Goal: Task Accomplishment & Management: Use online tool/utility

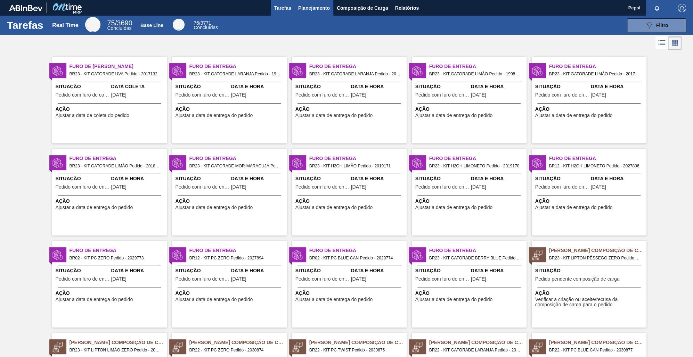
click at [301, 5] on span "Planejamento" at bounding box center [314, 8] width 32 height 8
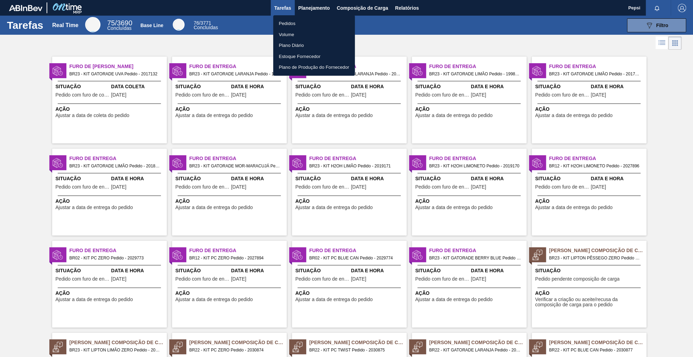
click at [304, 24] on li "Pedidos" at bounding box center [314, 23] width 82 height 11
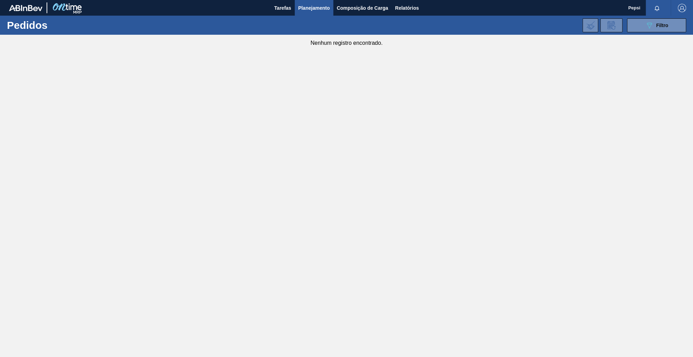
click at [349, 113] on main "Tarefas Planejamento Composição de Carga Relatórios Pepsi Marcar todas como lid…" at bounding box center [346, 178] width 693 height 357
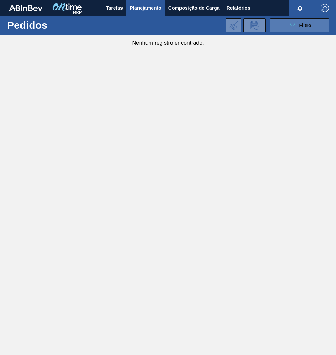
click at [310, 24] on span "Filtro" at bounding box center [305, 26] width 12 height 6
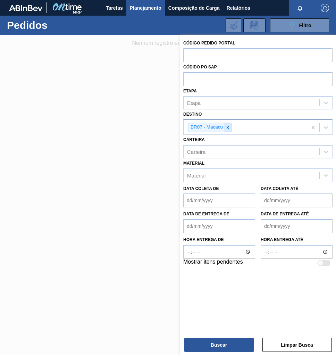
click at [229, 128] on icon at bounding box center [227, 127] width 5 height 5
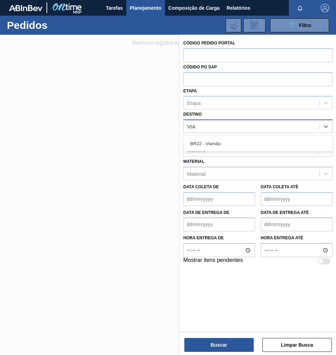
type input "VIAM"
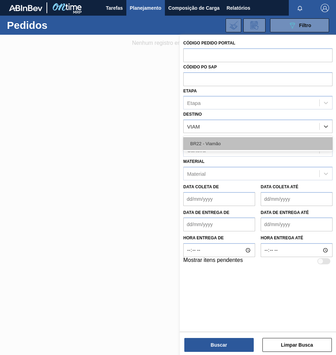
click at [232, 142] on div "BR22 - Viamão" at bounding box center [257, 143] width 149 height 13
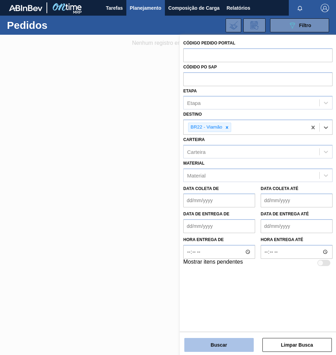
click at [207, 342] on button "Buscar" at bounding box center [218, 345] width 69 height 14
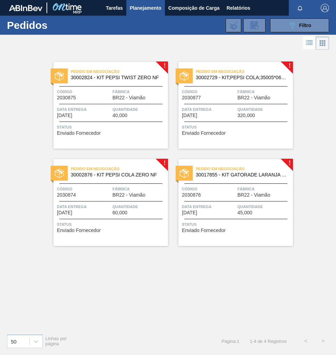
click at [241, 197] on span "BR22 - Viamão" at bounding box center [254, 194] width 33 height 5
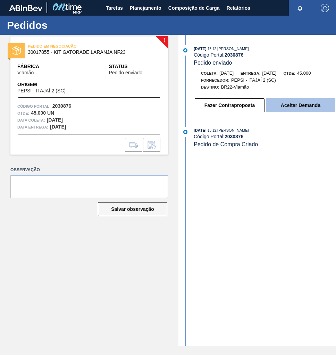
click at [295, 107] on button "Aceitar Demanda" at bounding box center [300, 105] width 69 height 14
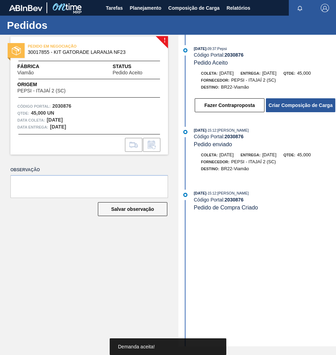
click at [295, 107] on button "Criar Composição de Carga" at bounding box center [300, 105] width 69 height 14
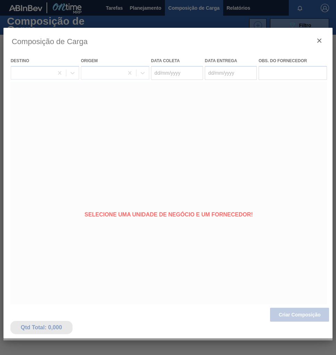
type coleta "[DATE]"
type entrega "17/09/2025"
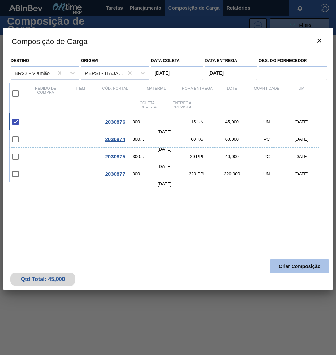
click at [284, 270] on button "Criar Composição" at bounding box center [299, 266] width 59 height 14
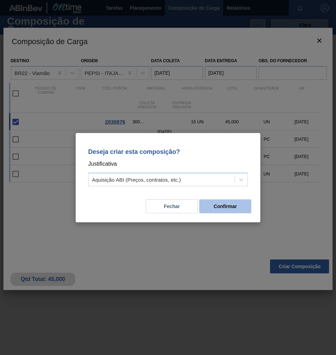
click at [238, 210] on button "Confirmar" at bounding box center [225, 206] width 52 height 14
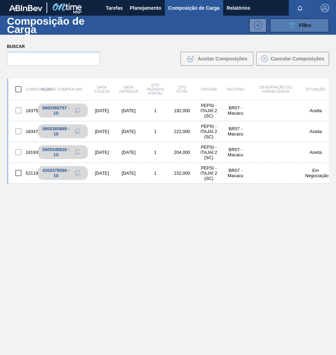
click at [305, 23] on span "Filtro" at bounding box center [305, 26] width 12 height 6
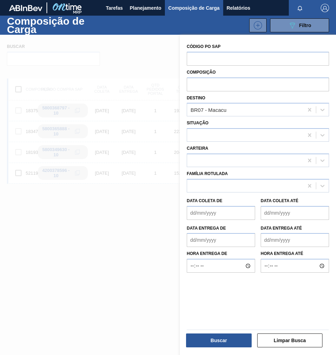
click at [79, 252] on div at bounding box center [168, 212] width 336 height 355
click at [307, 109] on icon at bounding box center [309, 109] width 7 height 7
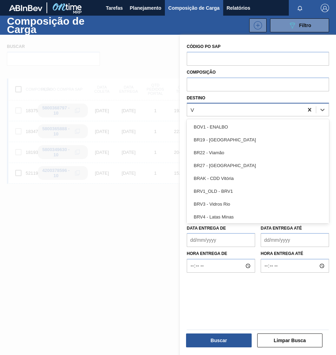
type input "VI"
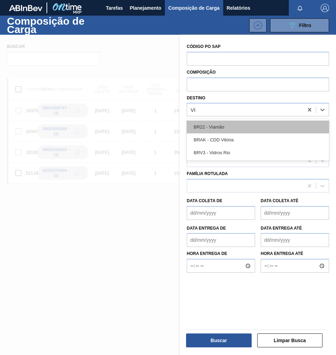
click at [239, 125] on div "BR22 - Viamão" at bounding box center [258, 127] width 142 height 13
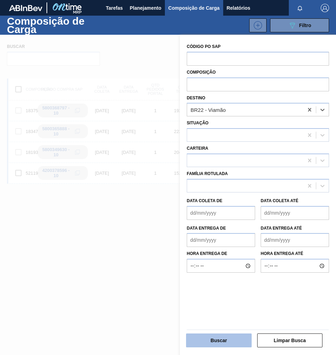
click at [222, 340] on button "Buscar" at bounding box center [219, 340] width 66 height 14
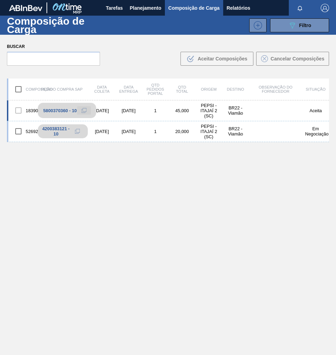
click at [85, 109] on icon at bounding box center [84, 110] width 5 height 5
click at [143, 6] on span "Planejamento" at bounding box center [146, 8] width 32 height 8
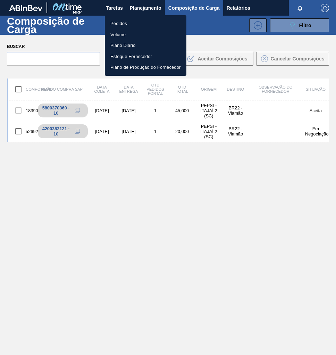
click at [122, 23] on li "Pedidos" at bounding box center [146, 23] width 82 height 11
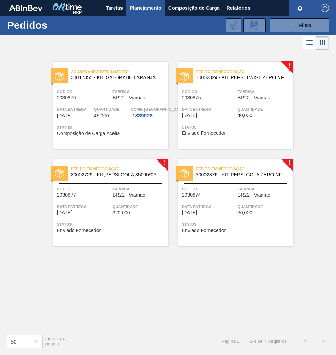
click at [231, 197] on div "Código 2030874" at bounding box center [209, 191] width 54 height 12
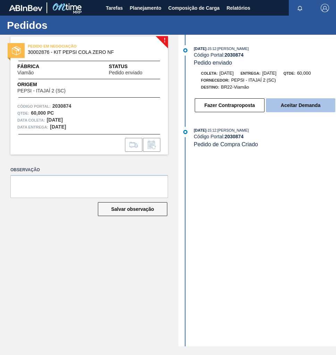
click at [291, 108] on button "Aceitar Demanda" at bounding box center [300, 105] width 69 height 14
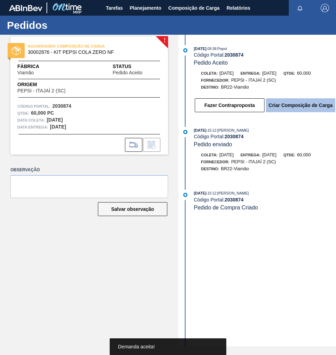
click at [312, 107] on button "Criar Composição de Carga" at bounding box center [300, 105] width 69 height 14
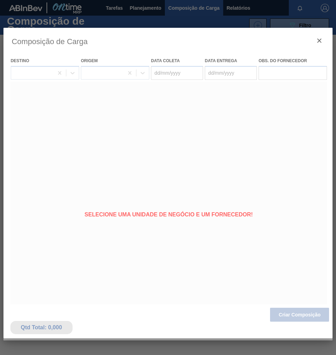
type coleta "[DATE]"
type entrega "17/09/2025"
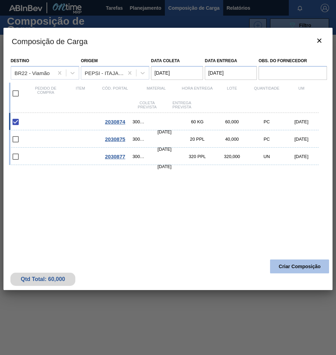
click at [297, 264] on button "Criar Composição" at bounding box center [299, 266] width 59 height 14
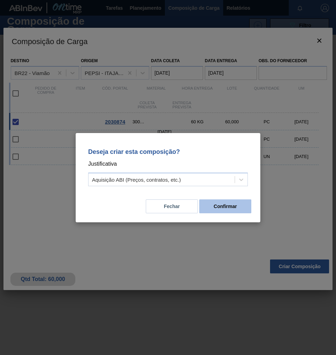
click at [238, 207] on button "Confirmar" at bounding box center [225, 206] width 52 height 14
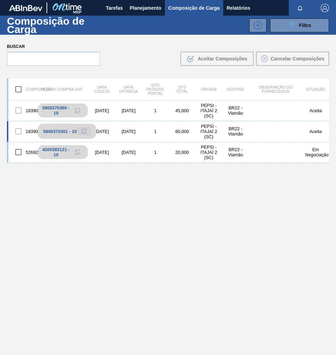
click at [84, 132] on icon at bounding box center [84, 131] width 5 height 5
click at [157, 6] on span "Planejamento" at bounding box center [146, 8] width 32 height 8
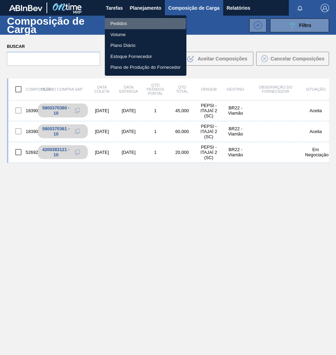
click at [117, 22] on li "Pedidos" at bounding box center [146, 23] width 82 height 11
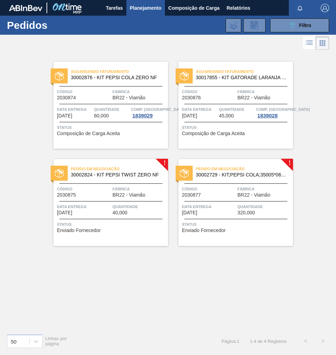
click at [110, 206] on span "Data entrega" at bounding box center [84, 206] width 54 height 7
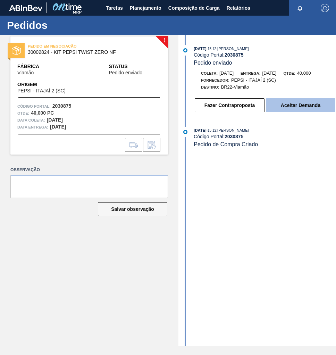
click at [305, 110] on button "Aceitar Demanda" at bounding box center [300, 105] width 69 height 14
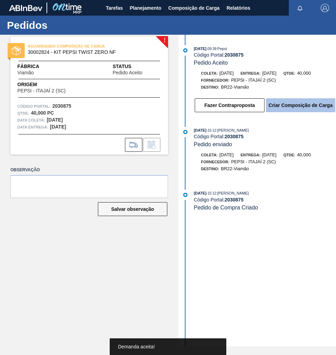
click at [303, 109] on button "Criar Composição de Carga" at bounding box center [300, 105] width 69 height 14
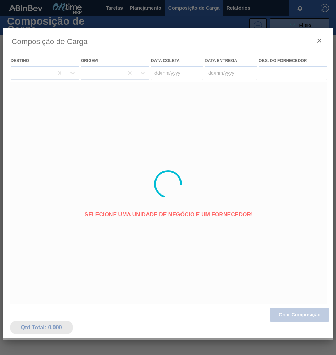
type coleta "[DATE]"
type entrega "[DATE]"
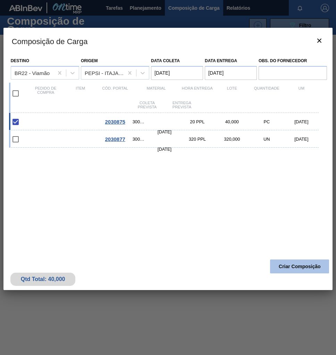
click at [312, 268] on button "Criar Composição" at bounding box center [299, 266] width 59 height 14
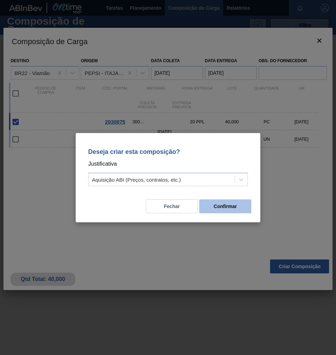
click at [235, 207] on button "Confirmar" at bounding box center [225, 206] width 52 height 14
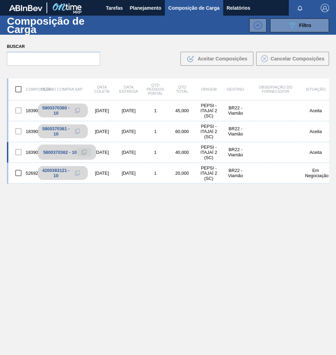
click at [87, 151] on button at bounding box center [84, 152] width 14 height 8
click at [146, 8] on span "Planejamento" at bounding box center [146, 8] width 32 height 8
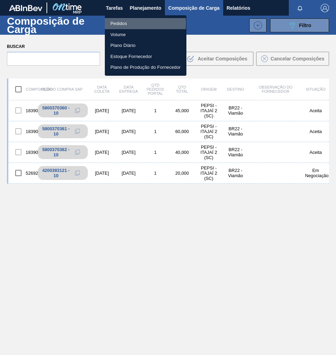
click at [120, 24] on li "Pedidos" at bounding box center [146, 23] width 82 height 11
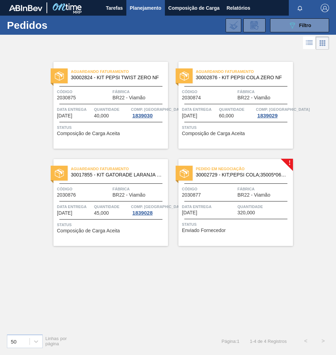
click at [230, 205] on span "Data entrega" at bounding box center [209, 206] width 54 height 7
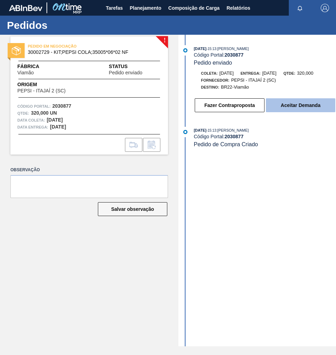
click at [285, 109] on button "Aceitar Demanda" at bounding box center [300, 105] width 69 height 14
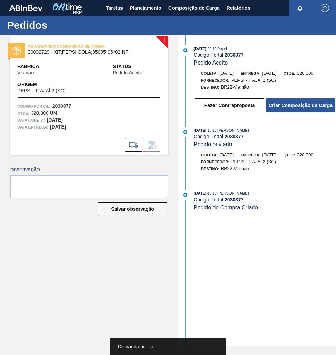
click at [285, 109] on button "Criar Composição de Carga" at bounding box center [300, 105] width 69 height 14
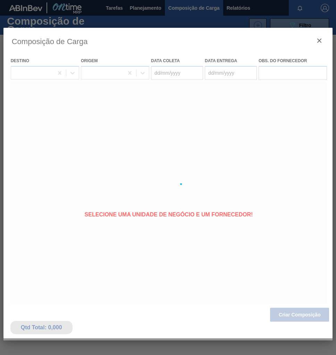
type coleta "[DATE]"
type entrega "[DATE]"
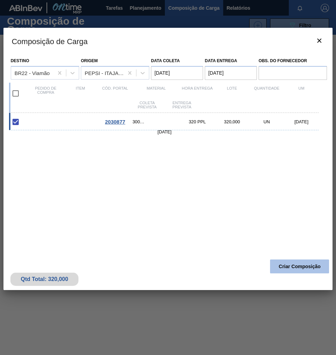
click at [291, 264] on button "Criar Composição" at bounding box center [299, 266] width 59 height 14
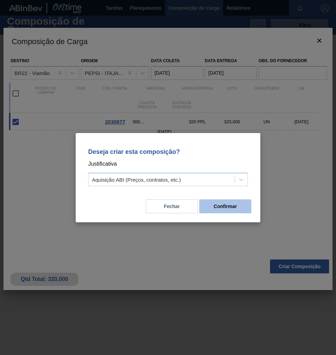
click at [234, 210] on button "Confirmar" at bounding box center [225, 206] width 52 height 14
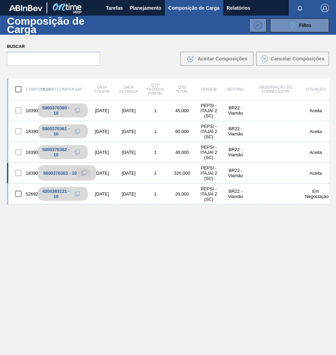
click at [83, 173] on icon at bounding box center [84, 173] width 5 height 5
click at [142, 5] on span "Planejamento" at bounding box center [146, 8] width 32 height 8
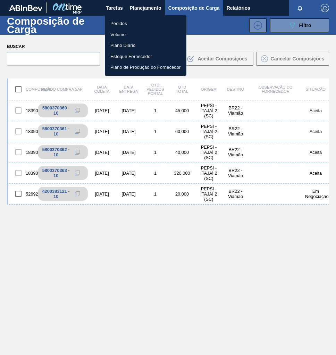
click at [120, 21] on li "Pedidos" at bounding box center [146, 23] width 82 height 11
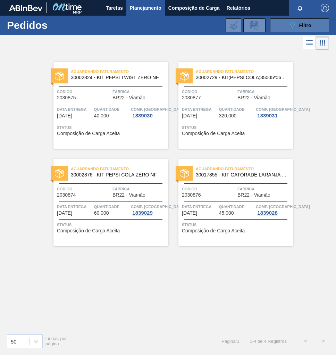
click at [298, 26] on div "089F7B8B-B2A5-4AFE-B5C0-19BA573D28AC Filtro" at bounding box center [299, 25] width 23 height 8
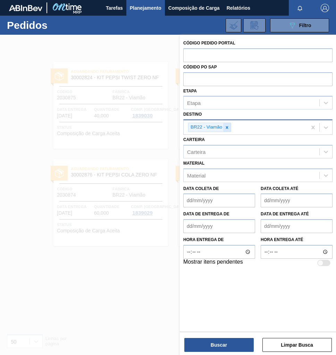
click at [227, 127] on icon at bounding box center [227, 127] width 2 height 2
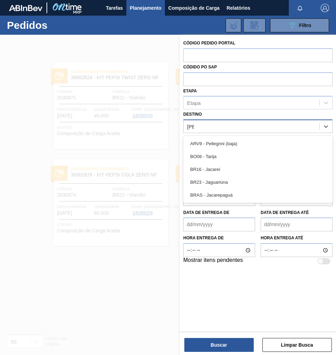
type input "JAG"
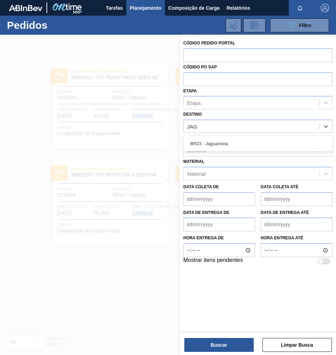
click at [227, 136] on div "BR23 - Jaguariúna" at bounding box center [257, 144] width 149 height 16
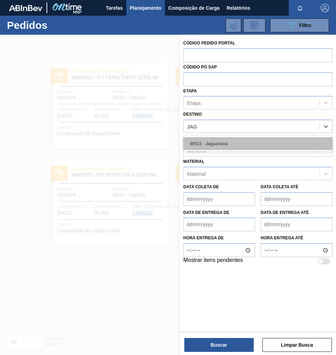
click at [227, 144] on div "BR23 - Jaguariúna" at bounding box center [257, 143] width 149 height 13
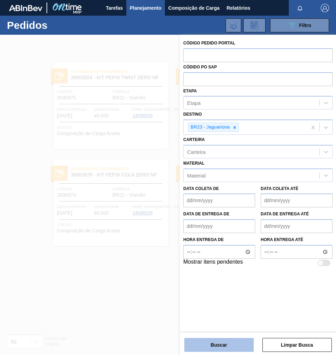
click at [228, 347] on button "Buscar" at bounding box center [218, 345] width 69 height 14
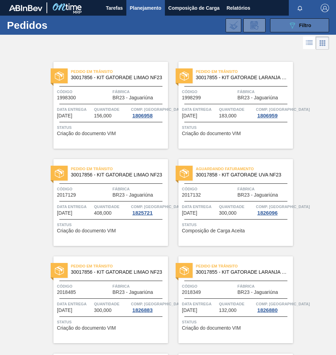
click at [282, 25] on button "089F7B8B-B2A5-4AFE-B5C0-19BA573D28AC Filtro" at bounding box center [299, 25] width 59 height 14
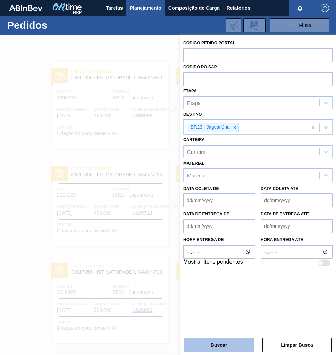
click at [227, 343] on button "Buscar" at bounding box center [218, 345] width 69 height 14
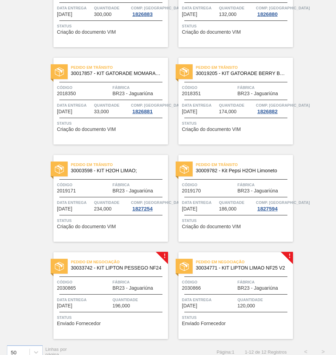
scroll to position [306, 0]
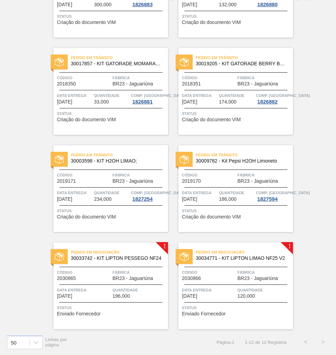
click at [105, 288] on span "Data entrega" at bounding box center [84, 290] width 54 height 7
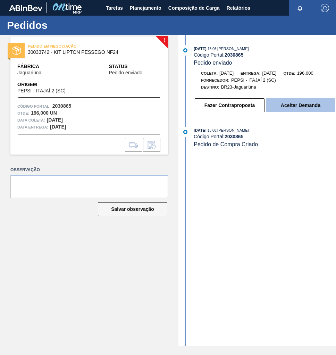
click at [311, 107] on button "Aceitar Demanda" at bounding box center [300, 105] width 69 height 14
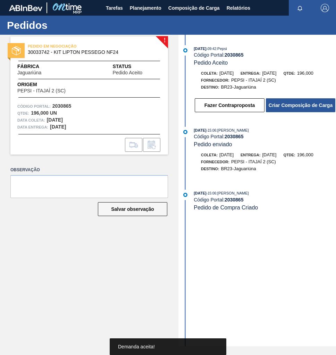
click at [311, 107] on button "Criar Composição de Carga" at bounding box center [300, 105] width 69 height 14
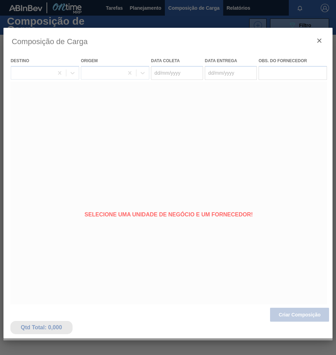
type coleta "[DATE]"
type entrega "[DATE]"
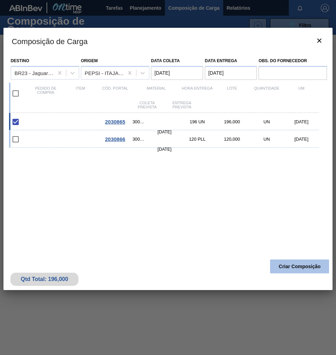
click at [299, 262] on button "Criar Composição" at bounding box center [299, 266] width 59 height 14
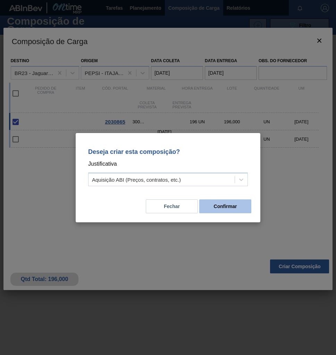
click at [241, 210] on button "Confirmar" at bounding box center [225, 206] width 52 height 14
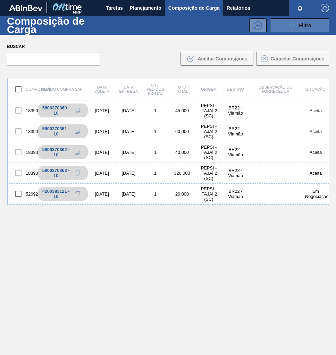
click at [299, 24] on span "Filtro" at bounding box center [305, 26] width 12 height 6
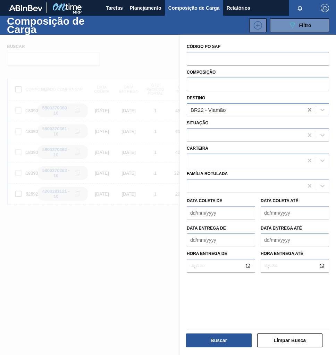
click at [312, 108] on icon at bounding box center [309, 109] width 7 height 7
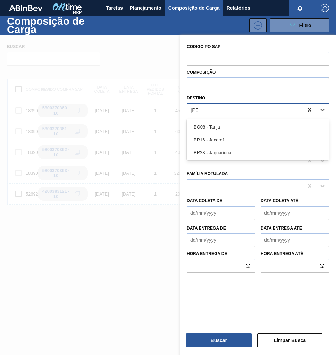
type input "JAG"
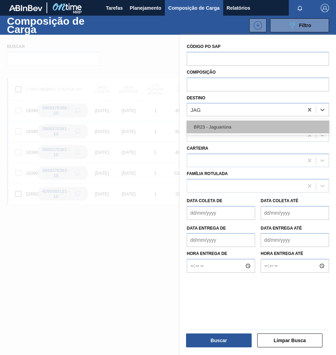
click at [243, 126] on div "BR23 - Jaguariúna" at bounding box center [258, 127] width 142 height 13
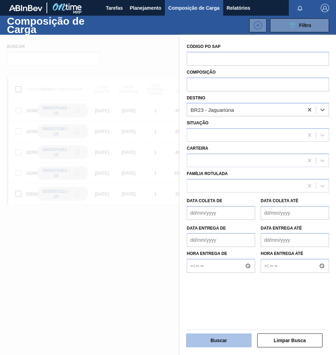
click at [222, 334] on button "Buscar" at bounding box center [219, 340] width 66 height 14
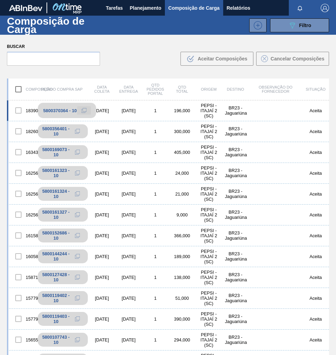
click at [83, 110] on icon at bounding box center [84, 110] width 5 height 5
click at [122, 1] on button "Tarefas" at bounding box center [114, 8] width 24 height 16
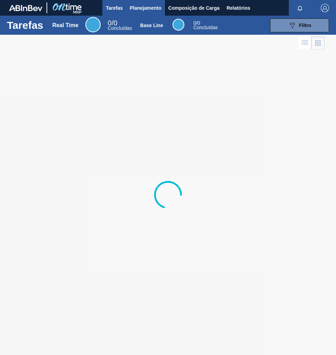
click at [148, 8] on span "Planejamento" at bounding box center [146, 8] width 32 height 8
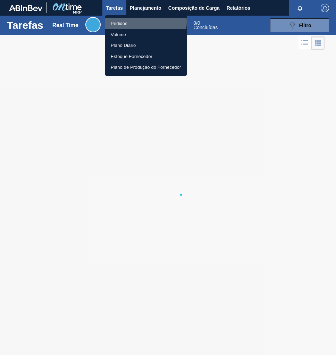
click at [125, 22] on li "Pedidos" at bounding box center [146, 23] width 82 height 11
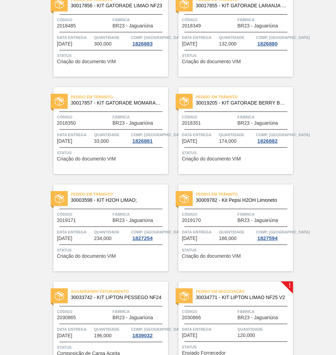
scroll to position [306, 0]
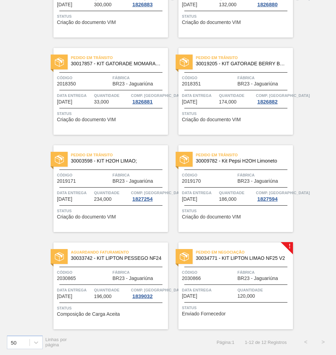
click at [268, 297] on div "Quantidade 120,000" at bounding box center [265, 293] width 54 height 12
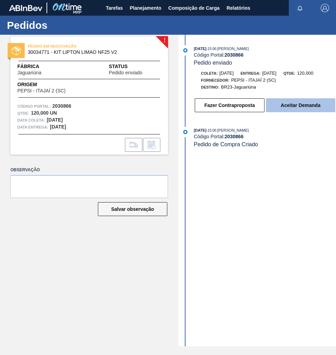
click at [296, 102] on button "Aceitar Demanda" at bounding box center [300, 105] width 69 height 14
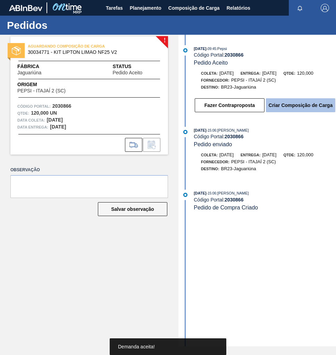
click at [307, 107] on button "Criar Composição de Carga" at bounding box center [300, 105] width 69 height 14
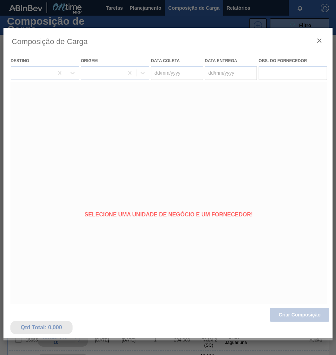
type coleta "[DATE]"
type entrega "[DATE]"
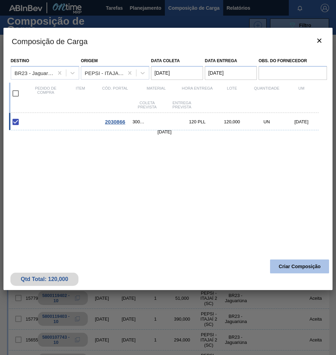
click at [305, 269] on button "Criar Composição" at bounding box center [299, 266] width 59 height 14
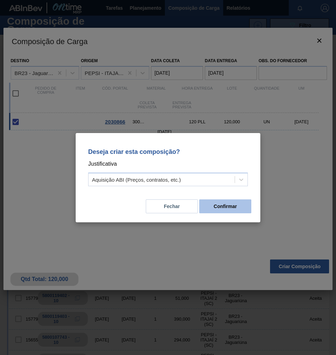
click at [229, 212] on button "Confirmar" at bounding box center [225, 206] width 52 height 14
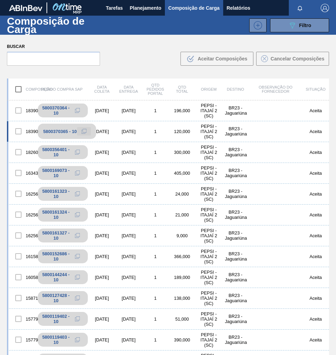
click at [84, 133] on icon at bounding box center [84, 131] width 5 height 5
